Goal: Navigation & Orientation: Go to known website

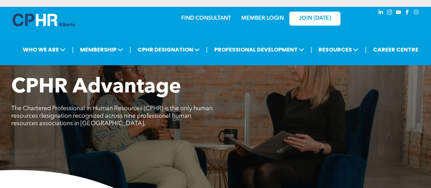
click at [254, 16] on link "MEMBER LOGIN" at bounding box center [262, 18] width 43 height 5
click at [263, 17] on link "MEMBER LOGIN" at bounding box center [262, 18] width 43 height 5
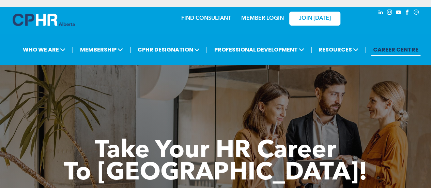
click at [270, 18] on link "MEMBER LOGIN" at bounding box center [262, 18] width 43 height 5
